Goal: Understand process/instructions: Learn how to perform a task or action

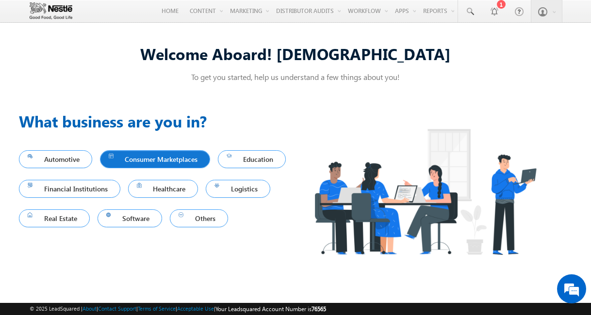
click at [183, 161] on span "Consumer Marketplaces" at bounding box center [155, 159] width 93 height 13
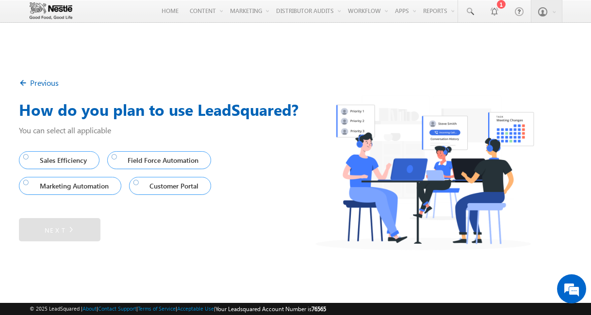
click at [25, 85] on img at bounding box center [24, 84] width 11 height 11
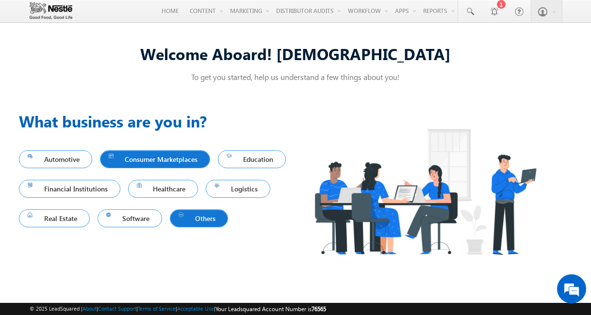
click at [207, 222] on span "Others" at bounding box center [199, 218] width 41 height 13
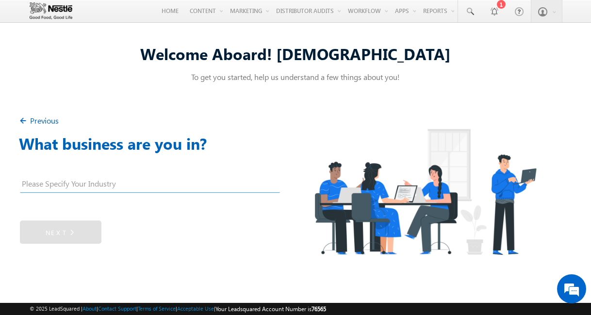
click at [173, 189] on input "text" at bounding box center [150, 186] width 260 height 15
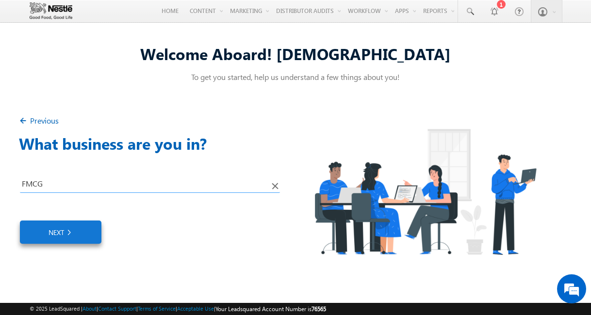
type input "FMCG"
click at [89, 232] on link "Next" at bounding box center [61, 232] width 82 height 23
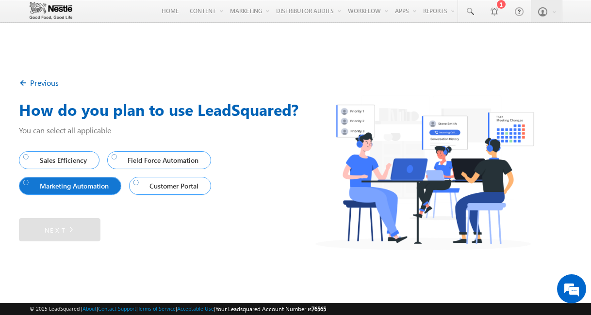
click at [58, 191] on span "Marketing Automation" at bounding box center [67, 186] width 89 height 13
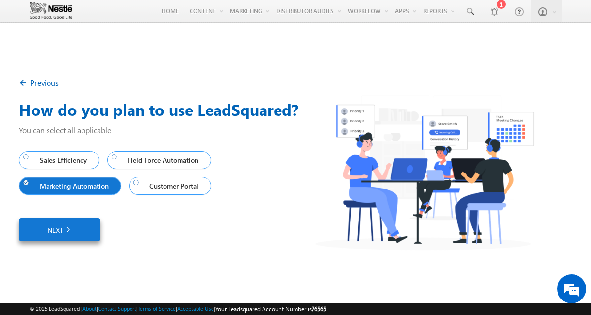
click at [69, 231] on img at bounding box center [67, 230] width 9 height 10
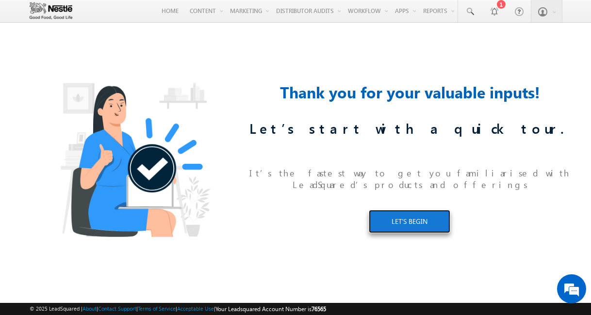
click at [409, 218] on link "LET’S BEGIN" at bounding box center [410, 221] width 82 height 23
